Goal: Find specific page/section: Find specific page/section

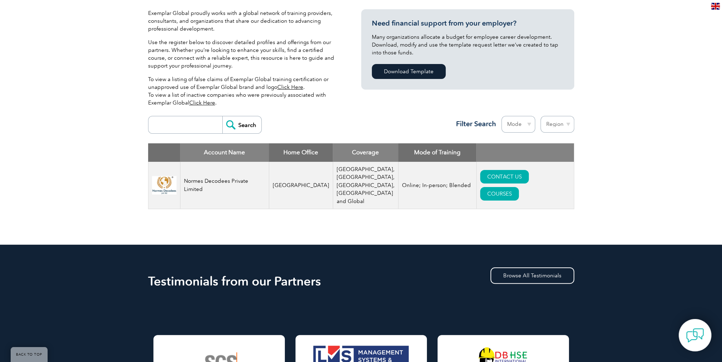
scroll to position [170, 0]
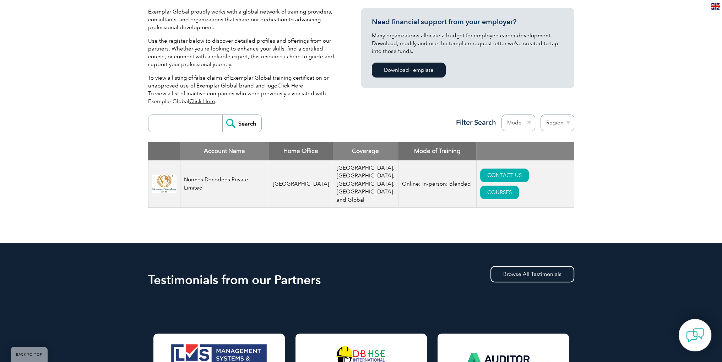
click at [562, 123] on select "Region Australia Bahrain Bangladesh Brazil Canada Colombia Dominican Republic E…" at bounding box center [558, 122] width 34 height 17
select select "[GEOGRAPHIC_DATA]"
click at [541, 114] on select "Region Australia Bahrain Bangladesh Brazil Canada Colombia Dominican Republic E…" at bounding box center [558, 122] width 34 height 17
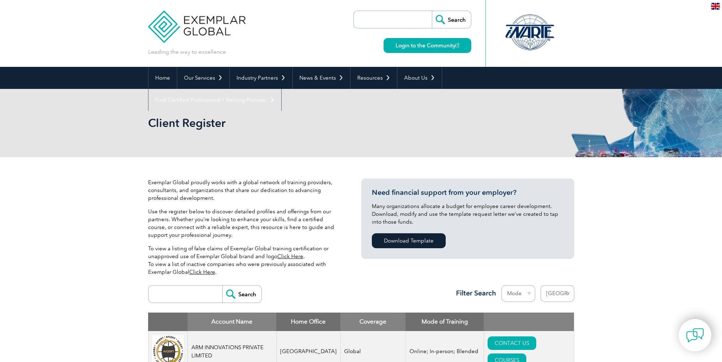
select select "[GEOGRAPHIC_DATA]"
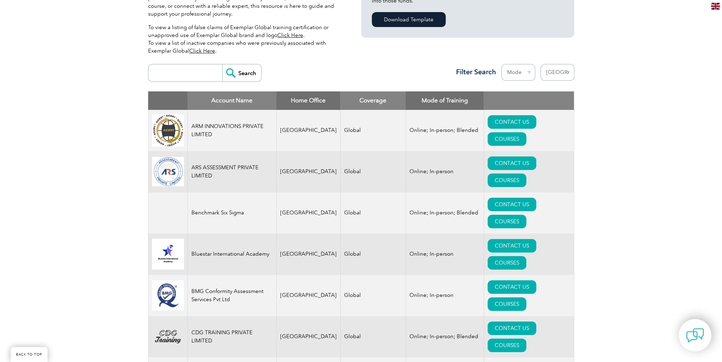
scroll to position [220, 0]
